Goal: Find specific page/section: Find specific page/section

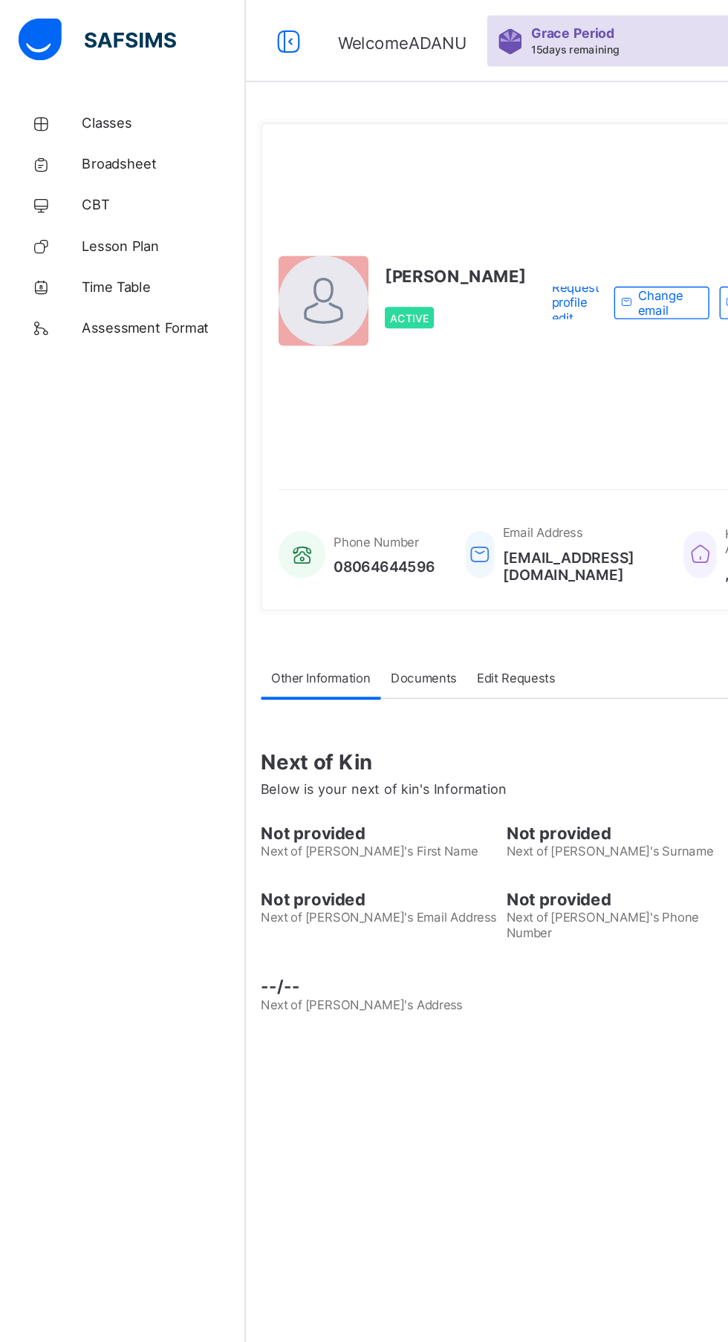
click at [74, 88] on span "Classes" at bounding box center [118, 89] width 119 height 12
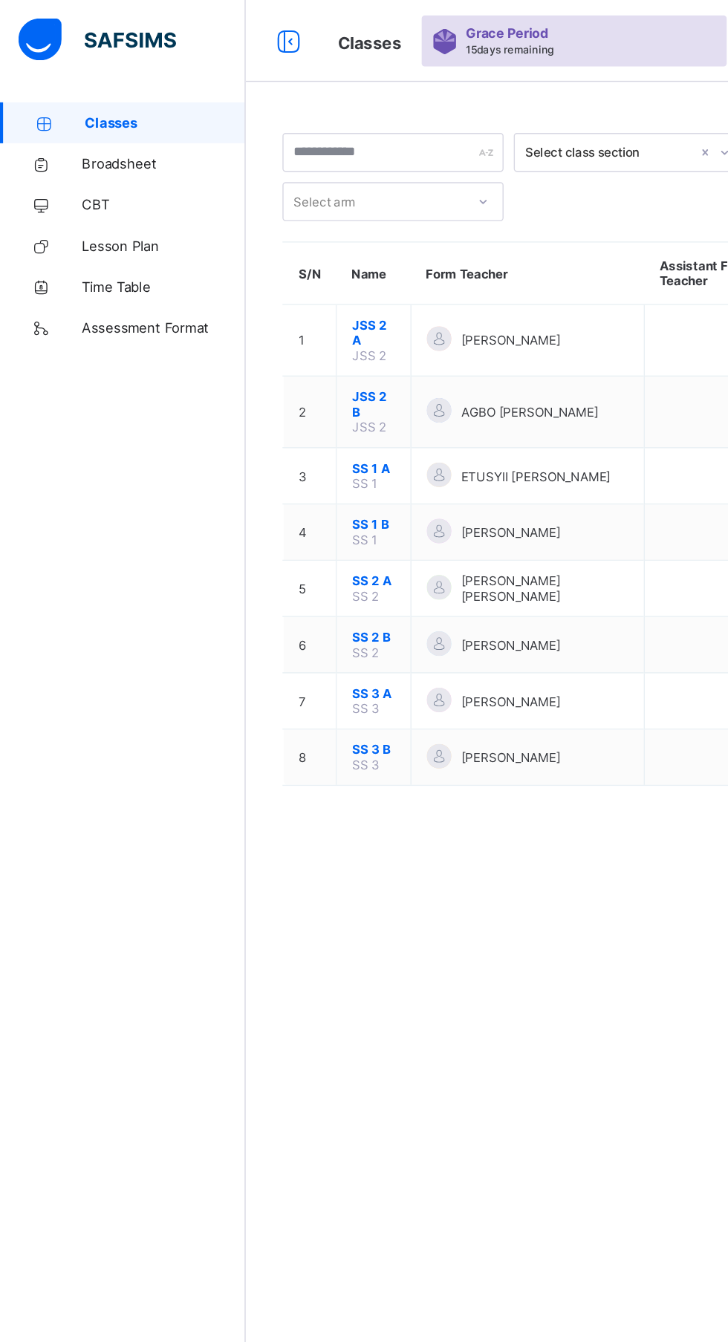
click at [368, 307] on td "AGBO [PERSON_NAME]" at bounding box center [382, 299] width 169 height 52
click at [448, 301] on td "AGBO [PERSON_NAME]" at bounding box center [382, 299] width 169 height 52
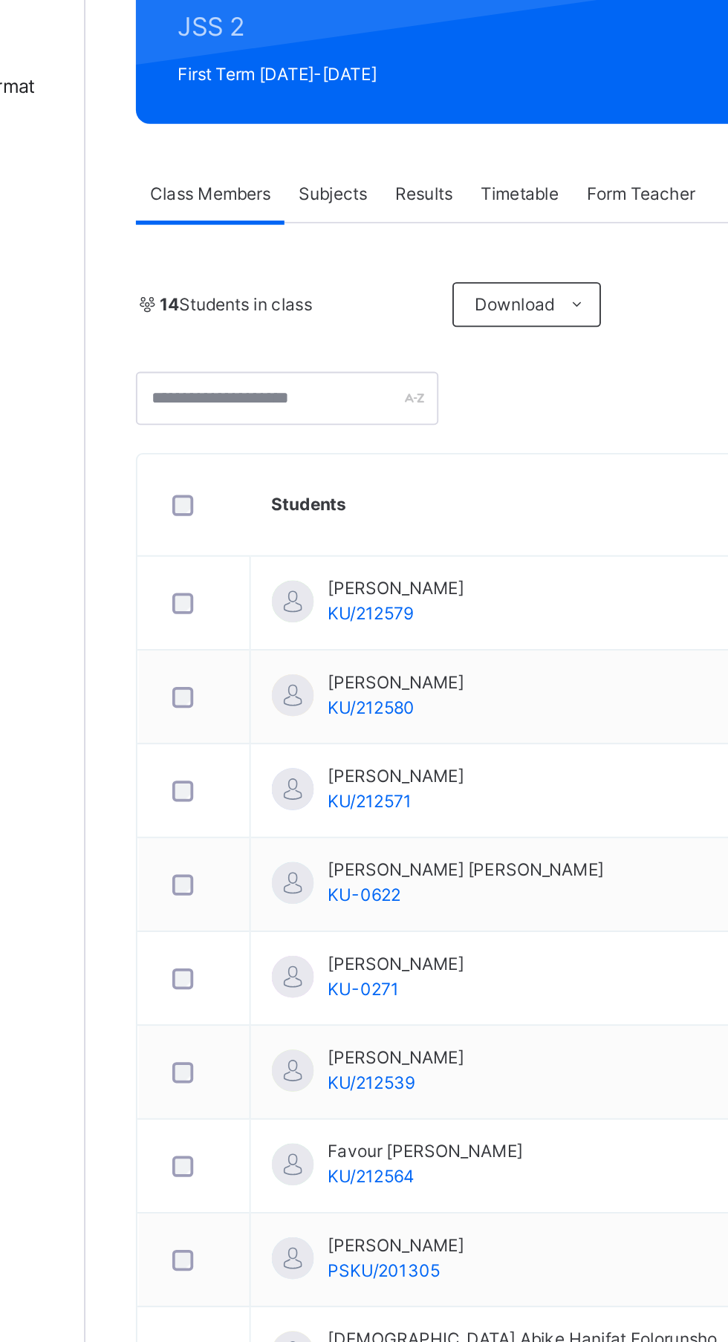
click at [302, 301] on div "Subjects" at bounding box center [309, 294] width 51 height 30
